Goal: Find specific page/section: Find specific page/section

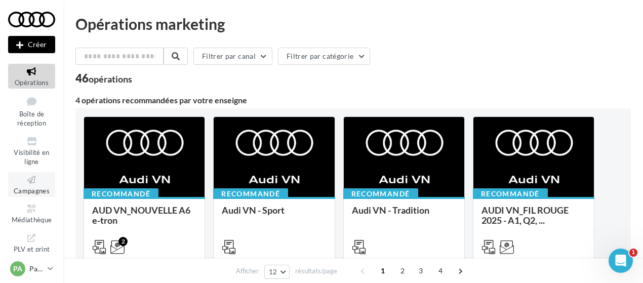
click at [23, 190] on span "Campagnes" at bounding box center [32, 191] width 36 height 8
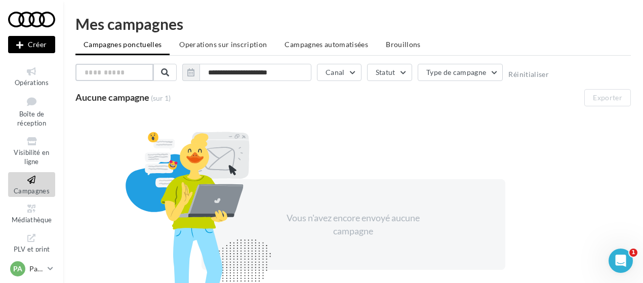
click at [116, 70] on input "text" at bounding box center [114, 72] width 78 height 17
type input "**"
click at [25, 215] on link "Médiathèque" at bounding box center [31, 213] width 47 height 25
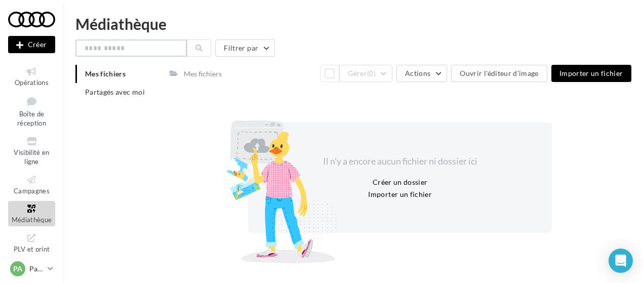
click at [128, 52] on input "text" at bounding box center [130, 47] width 111 height 17
type input "**"
click at [206, 47] on button at bounding box center [199, 47] width 24 height 17
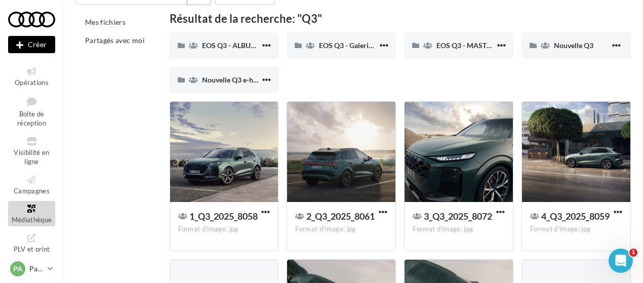
scroll to position [53, 0]
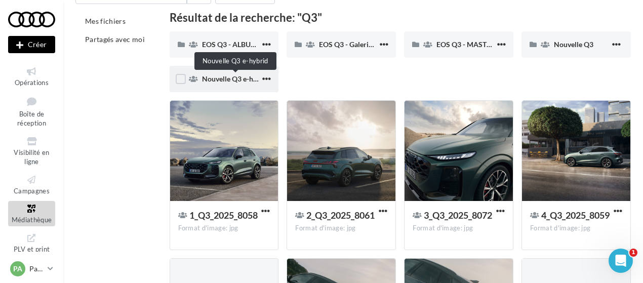
click at [238, 75] on span "Nouvelle Q3 e-hybrid" at bounding box center [236, 78] width 68 height 9
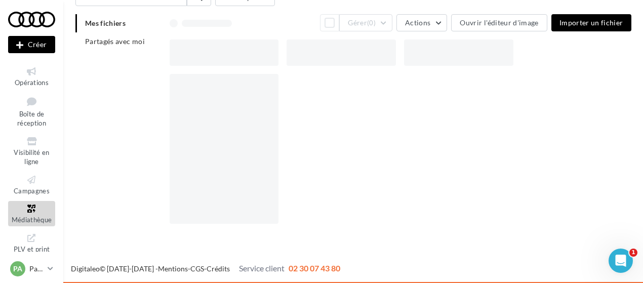
scroll to position [25, 0]
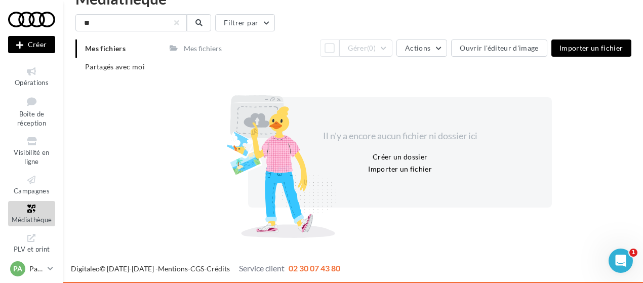
click at [203, 47] on div "Mes fichiers" at bounding box center [203, 49] width 38 height 10
click at [107, 50] on span "Mes fichiers" at bounding box center [105, 48] width 41 height 9
click at [103, 64] on span "Partagés avec moi" at bounding box center [115, 66] width 60 height 9
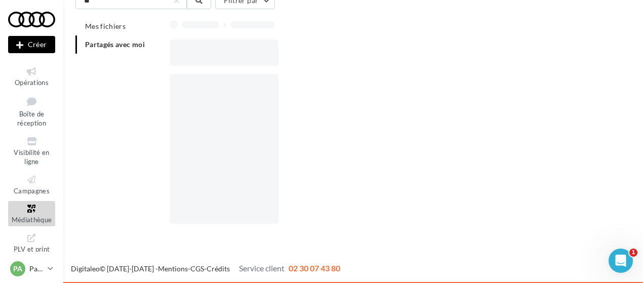
scroll to position [16, 0]
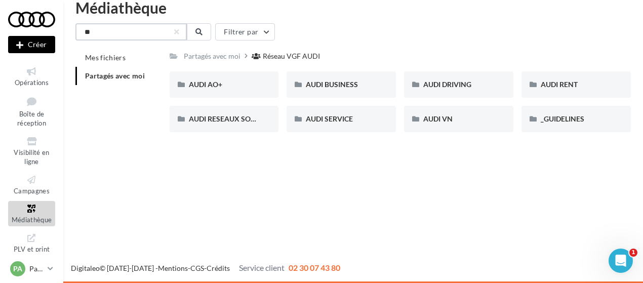
click at [109, 35] on input "**" at bounding box center [130, 31] width 111 height 17
click at [203, 30] on button at bounding box center [199, 31] width 24 height 17
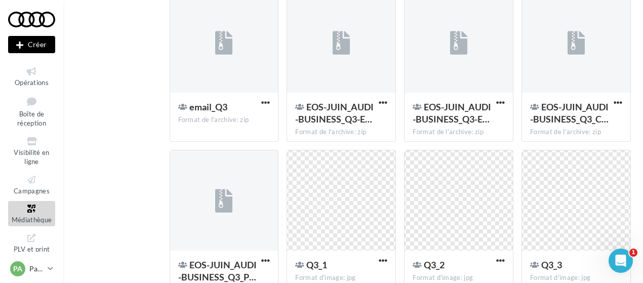
scroll to position [478, 0]
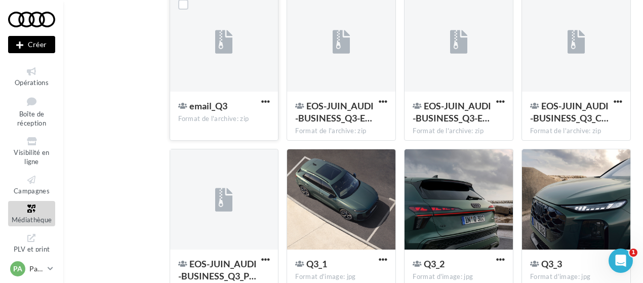
click at [228, 105] on div "email_Q3" at bounding box center [218, 107] width 80 height 15
click at [205, 108] on span "email_Q3" at bounding box center [208, 105] width 38 height 11
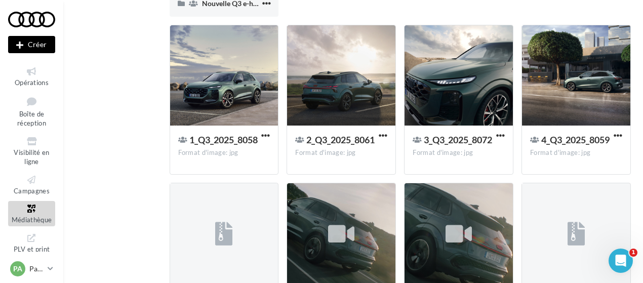
scroll to position [0, 0]
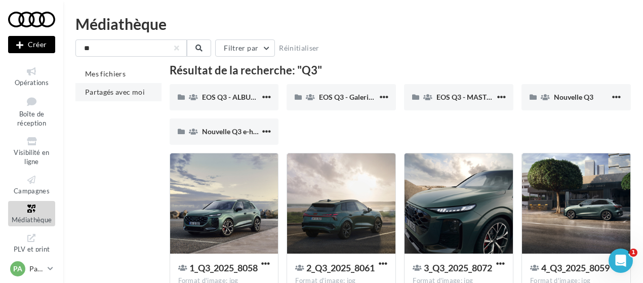
click at [110, 95] on span "Partagés avec moi" at bounding box center [115, 92] width 60 height 9
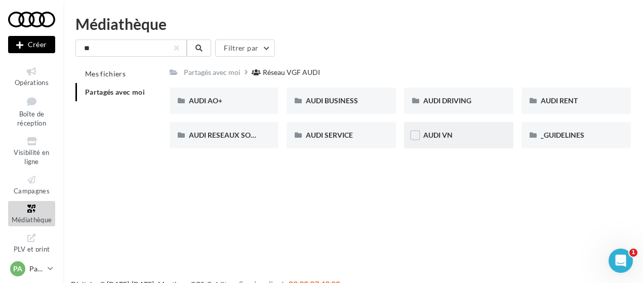
click at [448, 129] on div "AUDI VN" at bounding box center [458, 135] width 109 height 26
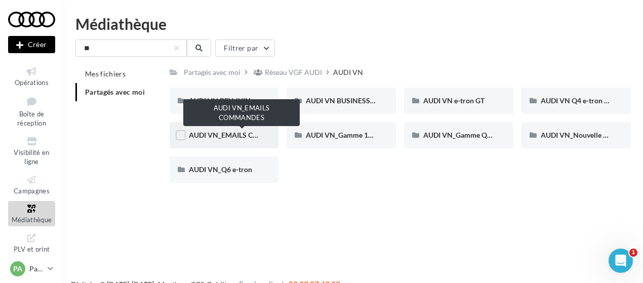
click at [241, 134] on span "AUDI VN_EMAILS COMMANDES" at bounding box center [242, 135] width 106 height 9
